Goal: Information Seeking & Learning: Learn about a topic

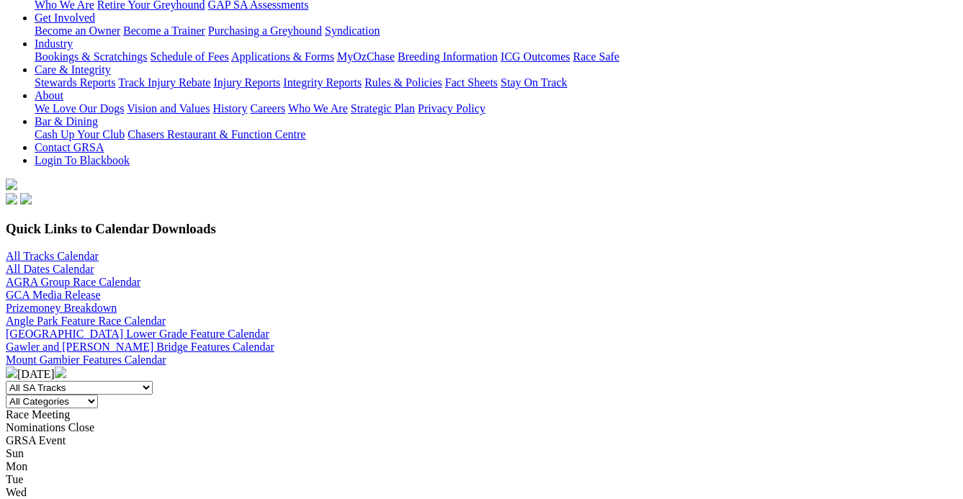
scroll to position [261, 0]
click at [66, 367] on img at bounding box center [61, 373] width 12 height 12
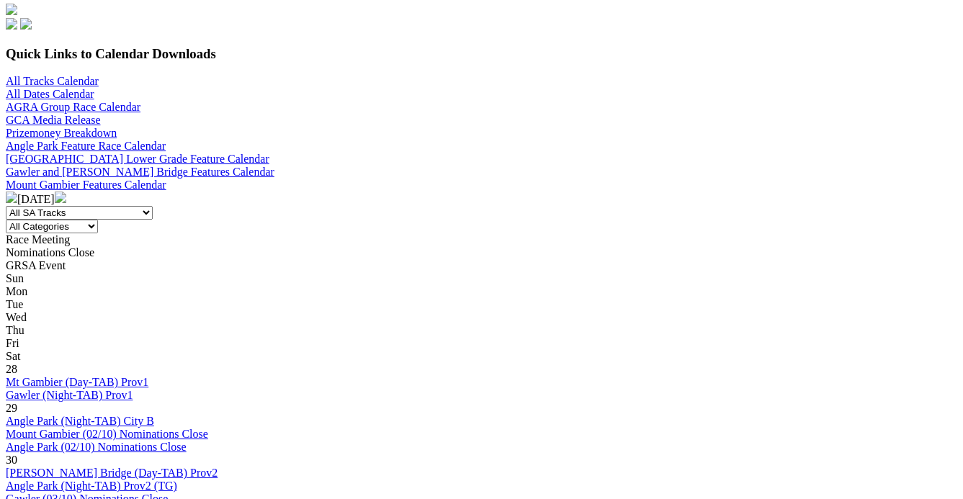
scroll to position [458, 0]
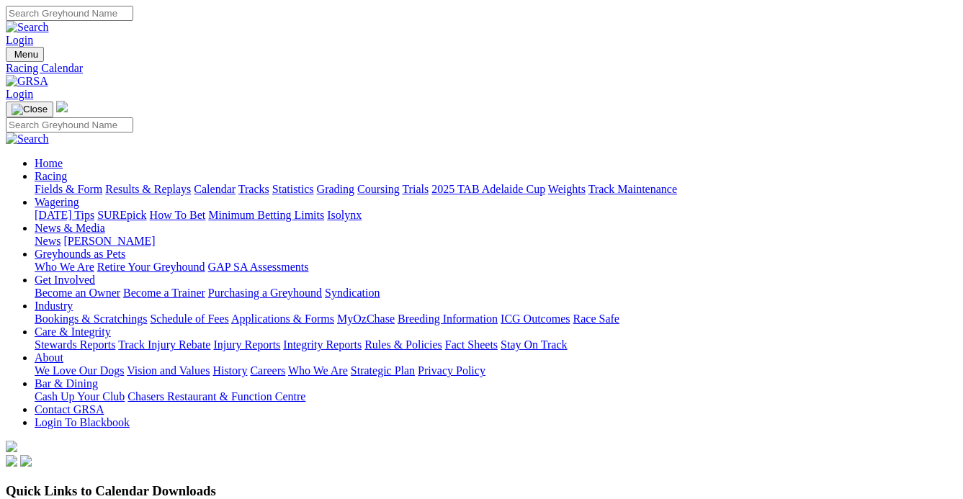
click at [184, 183] on link "Results & Replays" at bounding box center [148, 189] width 86 height 12
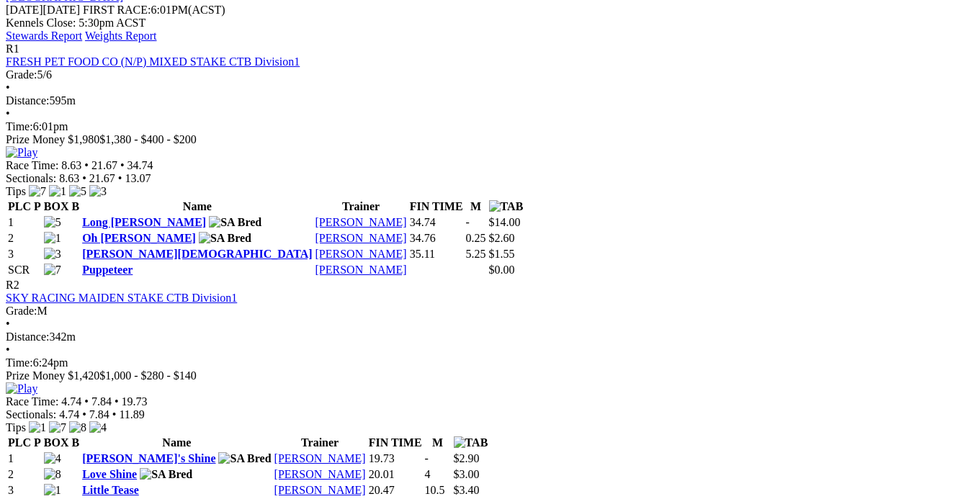
scroll to position [654, 0]
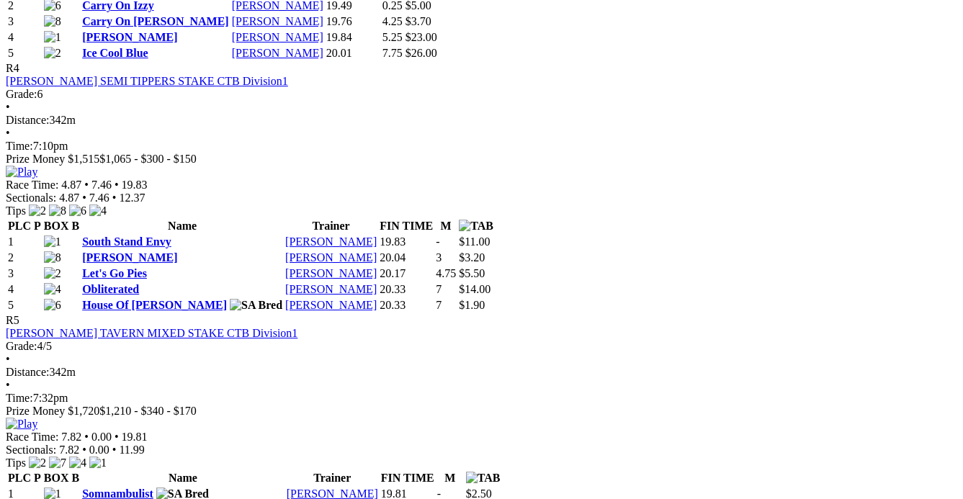
scroll to position [1439, 0]
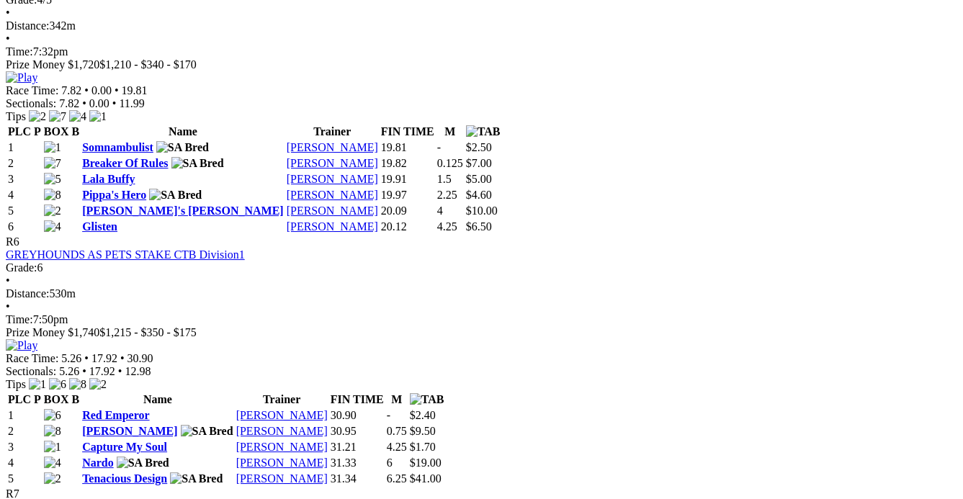
scroll to position [1767, 0]
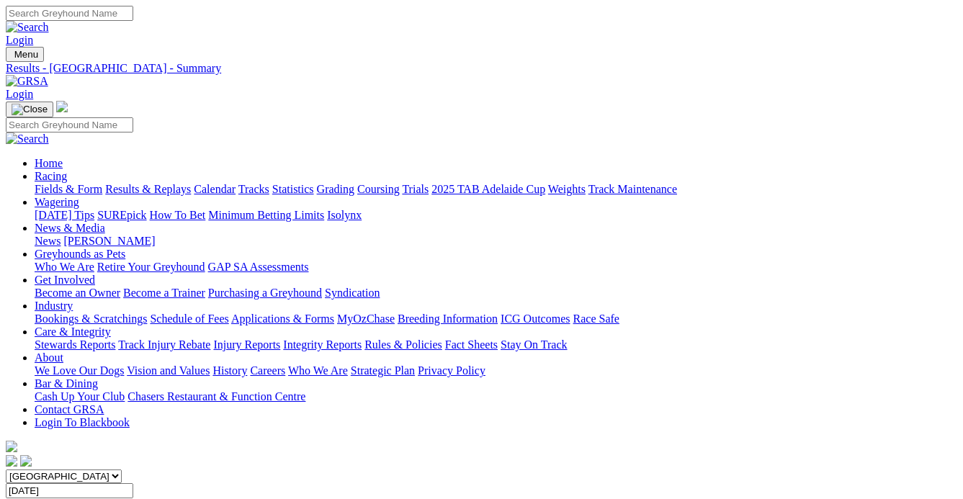
click at [53, 183] on link "Fields & Form" at bounding box center [69, 189] width 68 height 12
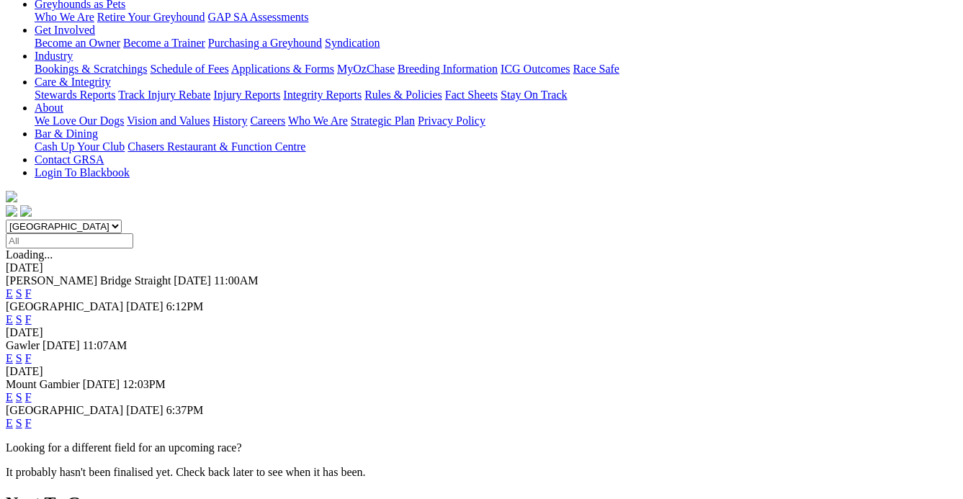
scroll to position [261, 0]
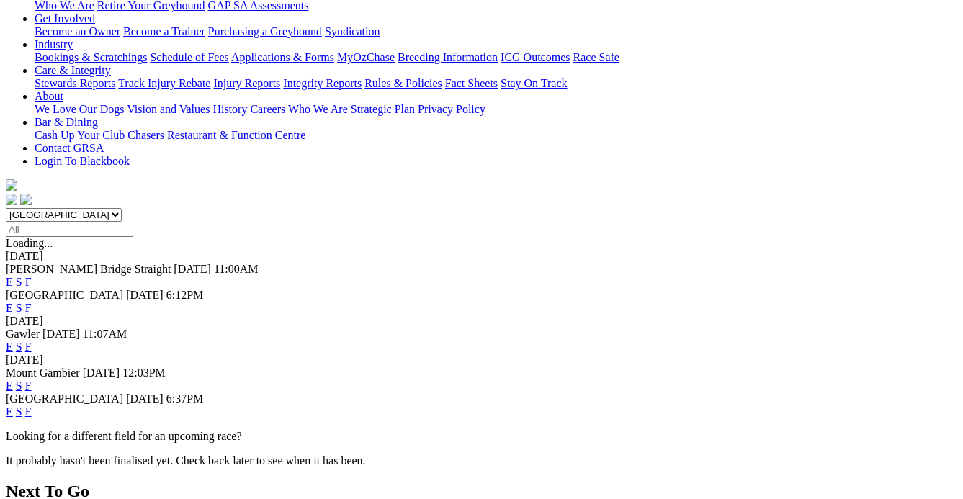
click at [32, 405] on link "F" at bounding box center [28, 411] width 6 height 12
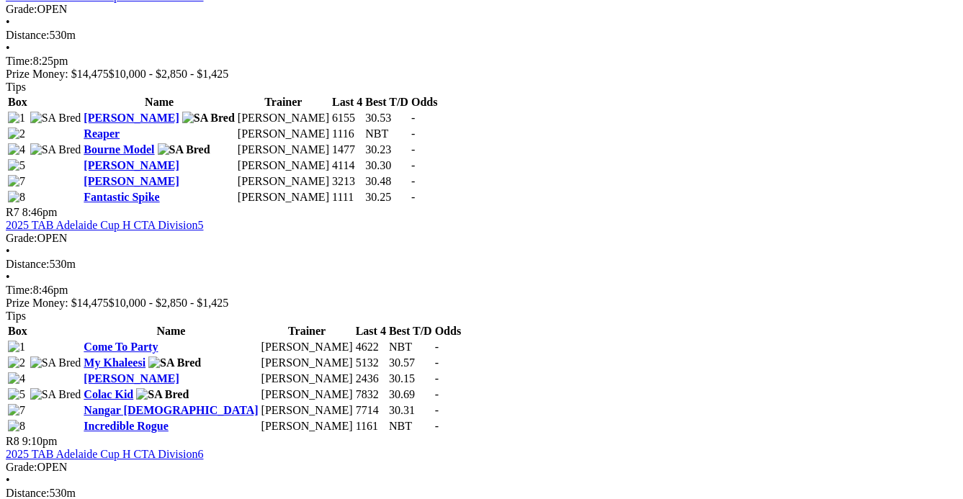
scroll to position [1898, 0]
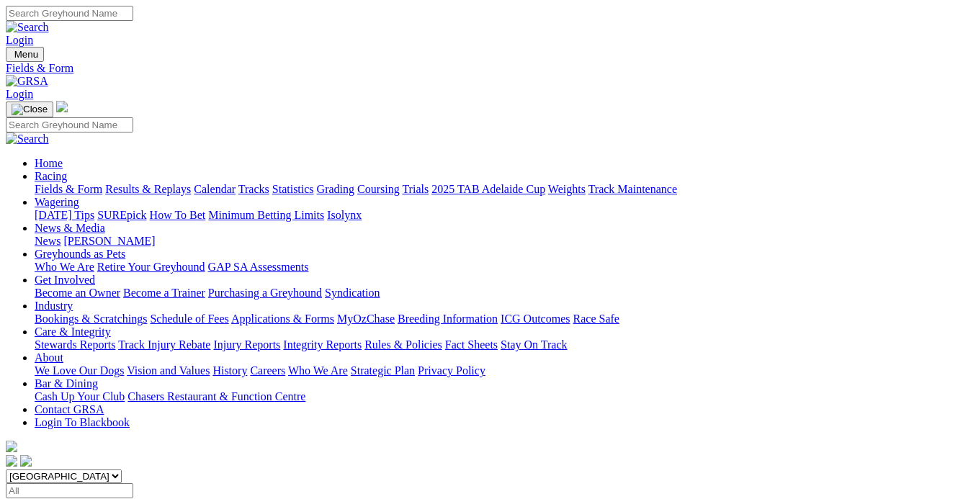
drag, startPoint x: 0, startPoint y: 0, endPoint x: 339, endPoint y: 181, distance: 384.3
click at [122, 469] on select "[GEOGRAPHIC_DATA] [GEOGRAPHIC_DATA] [GEOGRAPHIC_DATA] [GEOGRAPHIC_DATA] [GEOGRA…" at bounding box center [64, 476] width 116 height 14
select select "QLD"
click at [32, 469] on select "[GEOGRAPHIC_DATA] [GEOGRAPHIC_DATA] [GEOGRAPHIC_DATA] [GEOGRAPHIC_DATA] [GEOGRA…" at bounding box center [64, 476] width 116 height 14
click at [186, 183] on link "Results & Replays" at bounding box center [148, 189] width 86 height 12
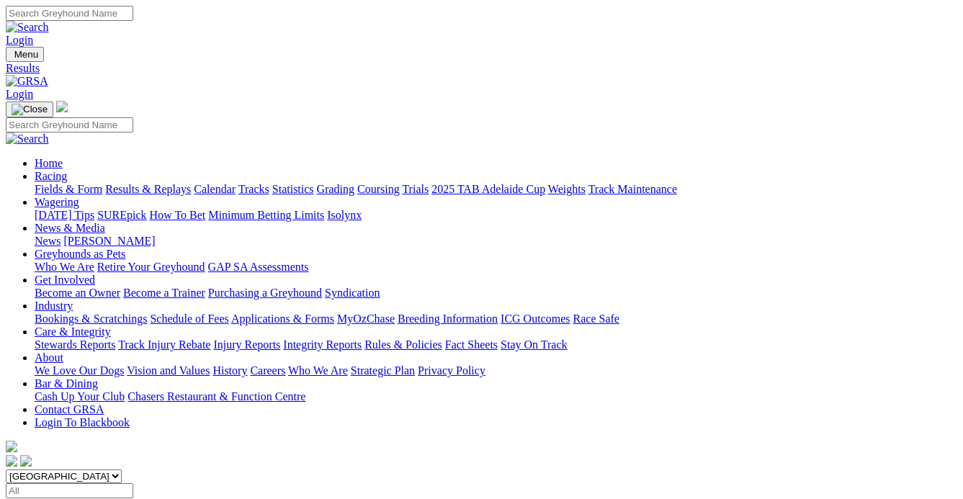
click at [122, 469] on select "[GEOGRAPHIC_DATA] [GEOGRAPHIC_DATA] [GEOGRAPHIC_DATA] [GEOGRAPHIC_DATA] [GEOGRA…" at bounding box center [64, 476] width 116 height 14
select select "QLD"
click at [32, 469] on select "South Australia New South Wales Northern Territory Queensland Tasmania Victoria…" at bounding box center [64, 476] width 116 height 14
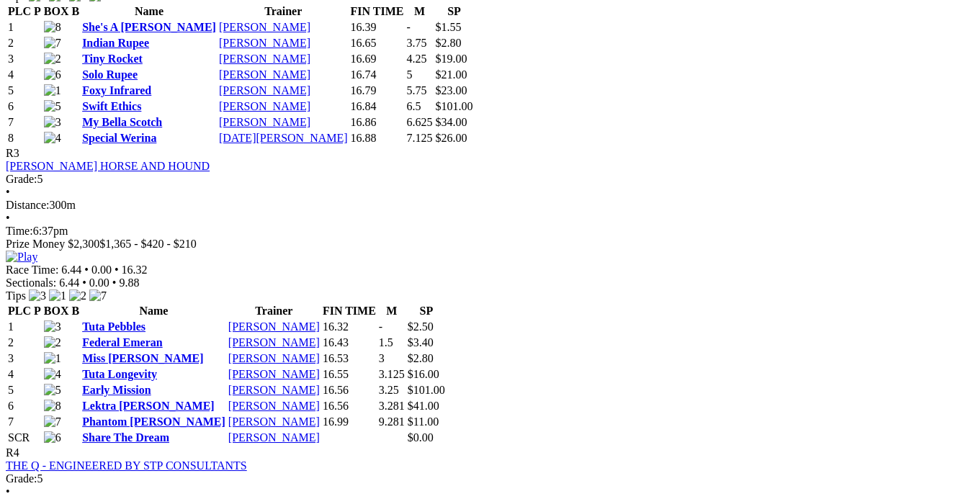
scroll to position [1243, 0]
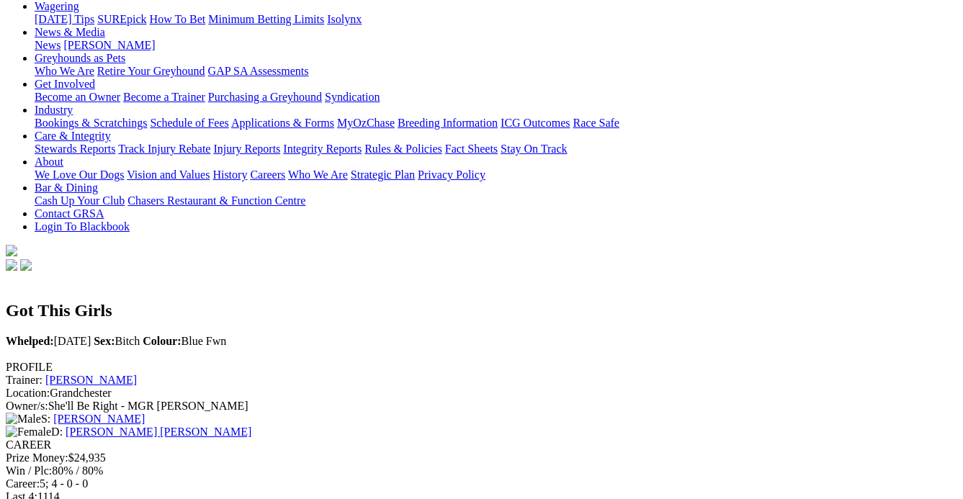
scroll to position [65, 0]
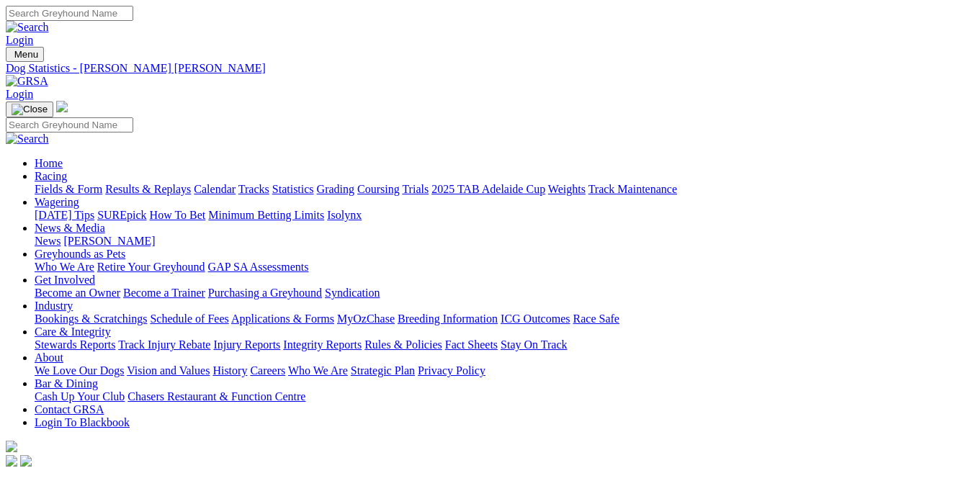
scroll to position [65, 0]
